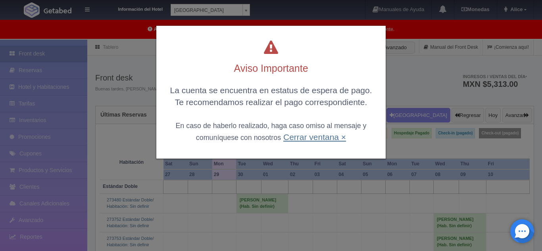
click at [316, 139] on link "Cerrar ventana ×" at bounding box center [314, 137] width 63 height 9
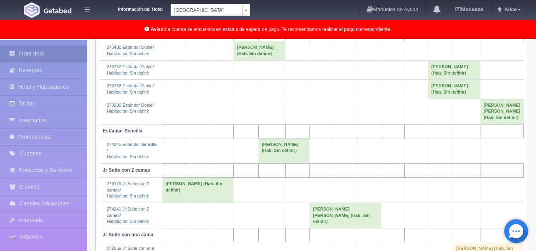
scroll to position [159, 0]
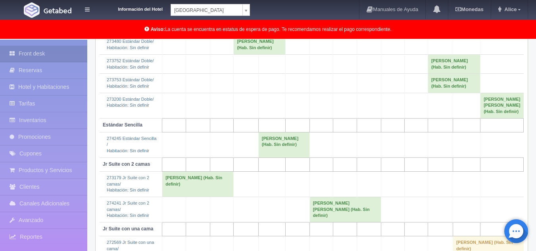
click at [209, 197] on td "Carlos Eduardo Alfaro Tamez (Hab. Sin definir)" at bounding box center [197, 183] width 71 height 25
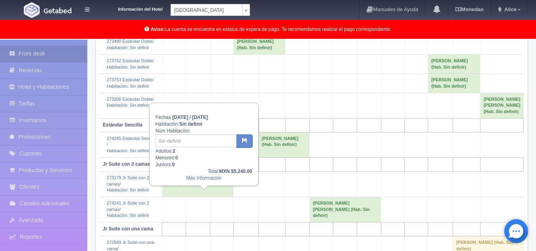
click at [302, 106] on td at bounding box center [297, 105] width 24 height 25
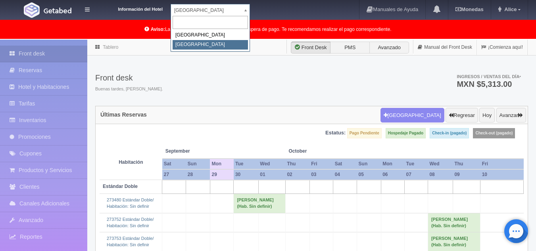
select select "375"
